Goal: Information Seeking & Learning: Learn about a topic

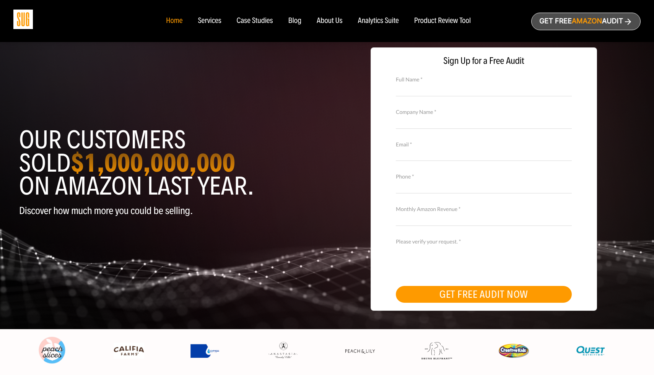
click at [208, 20] on div "Services" at bounding box center [209, 21] width 23 height 8
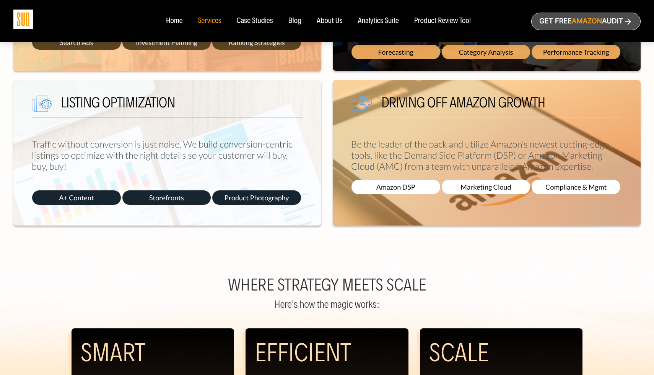
scroll to position [438, 0]
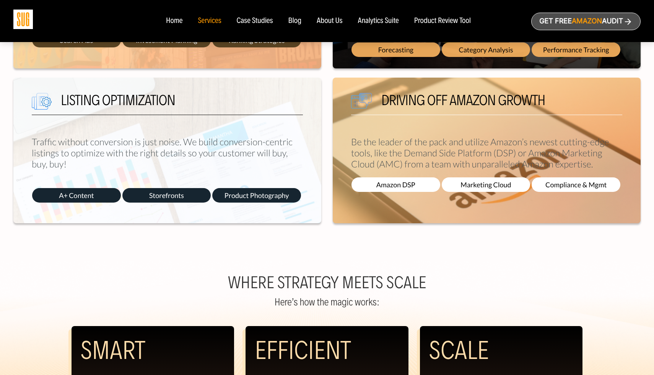
click at [77, 201] on span "A+ Content" at bounding box center [76, 195] width 89 height 15
click at [83, 196] on span "A+ Content" at bounding box center [76, 195] width 89 height 15
click at [171, 196] on span "Storefronts" at bounding box center [166, 195] width 89 height 15
click at [219, 200] on span "Product Photography" at bounding box center [256, 195] width 89 height 15
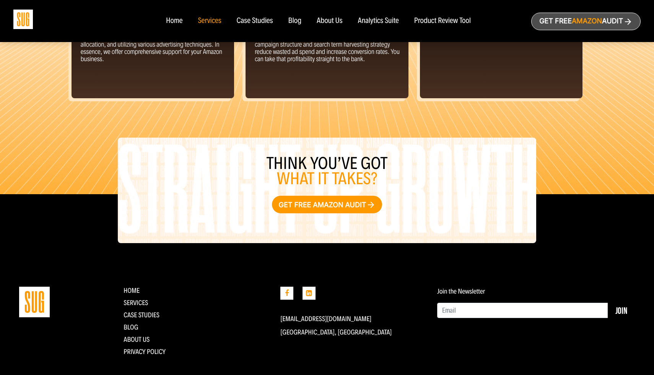
scroll to position [845, 0]
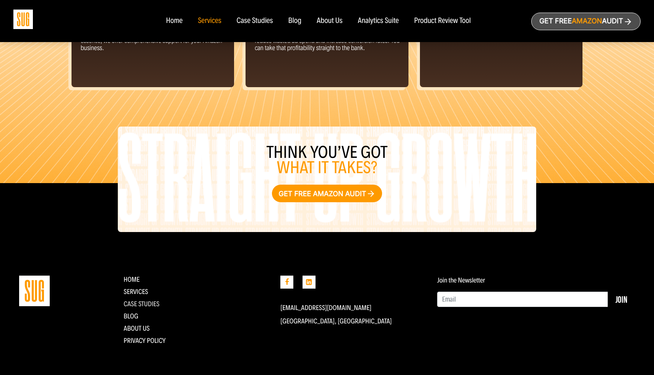
click at [135, 301] on link "CASE STUDIES" at bounding box center [142, 304] width 36 height 8
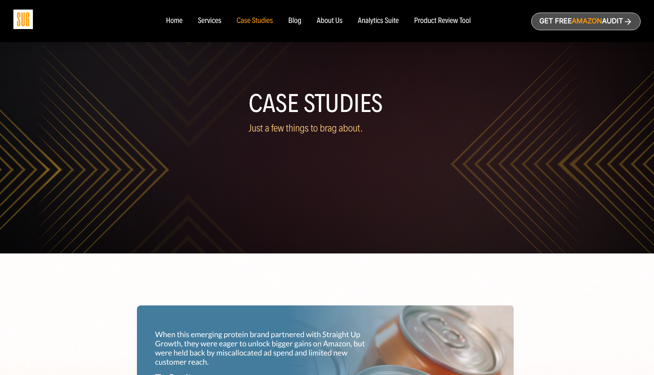
click at [333, 22] on div "About Us" at bounding box center [330, 21] width 26 height 8
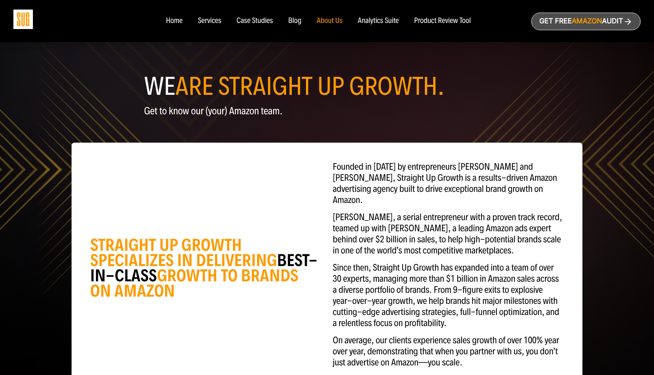
click at [213, 23] on div "Services" at bounding box center [209, 21] width 23 height 8
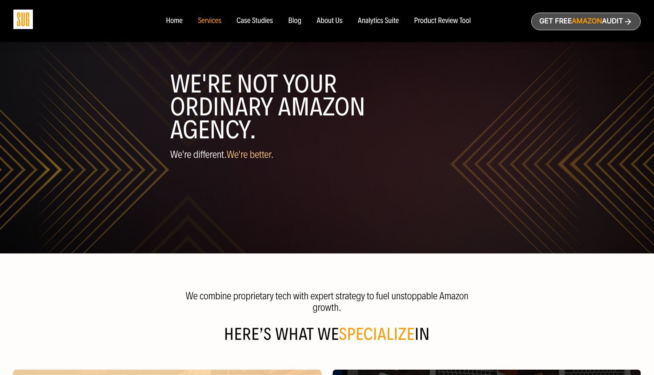
click at [425, 21] on div "Product Review Tool" at bounding box center [442, 21] width 57 height 8
